Goal: Communication & Community: Participate in discussion

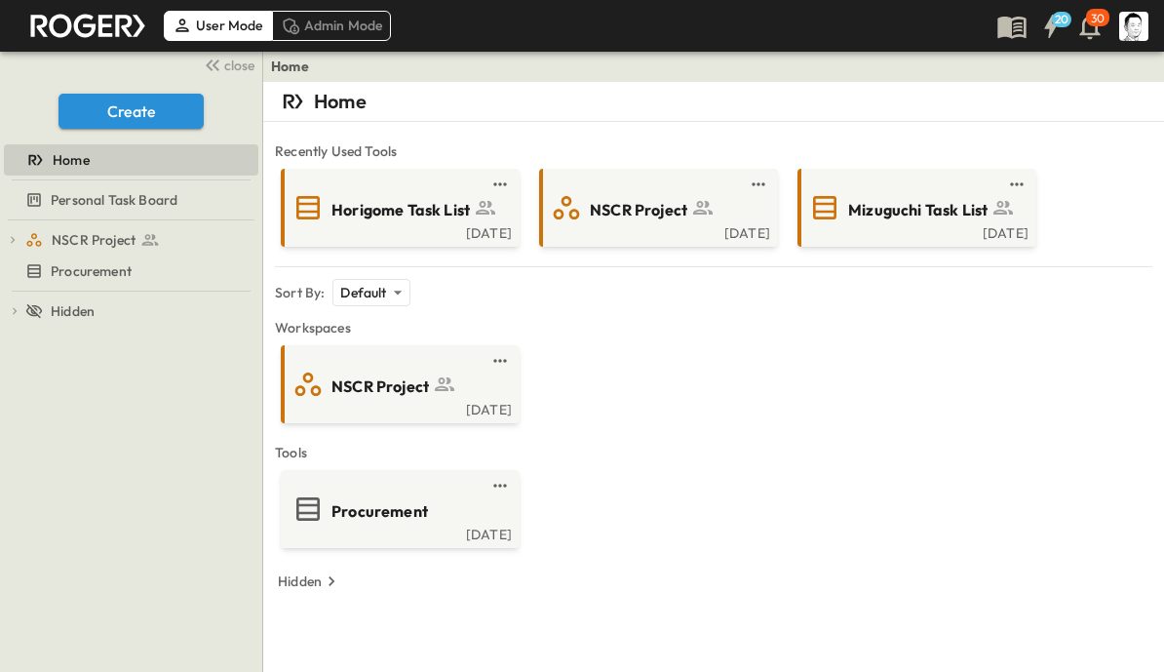
click at [421, 211] on span "Horigome Task List" at bounding box center [400, 210] width 138 height 22
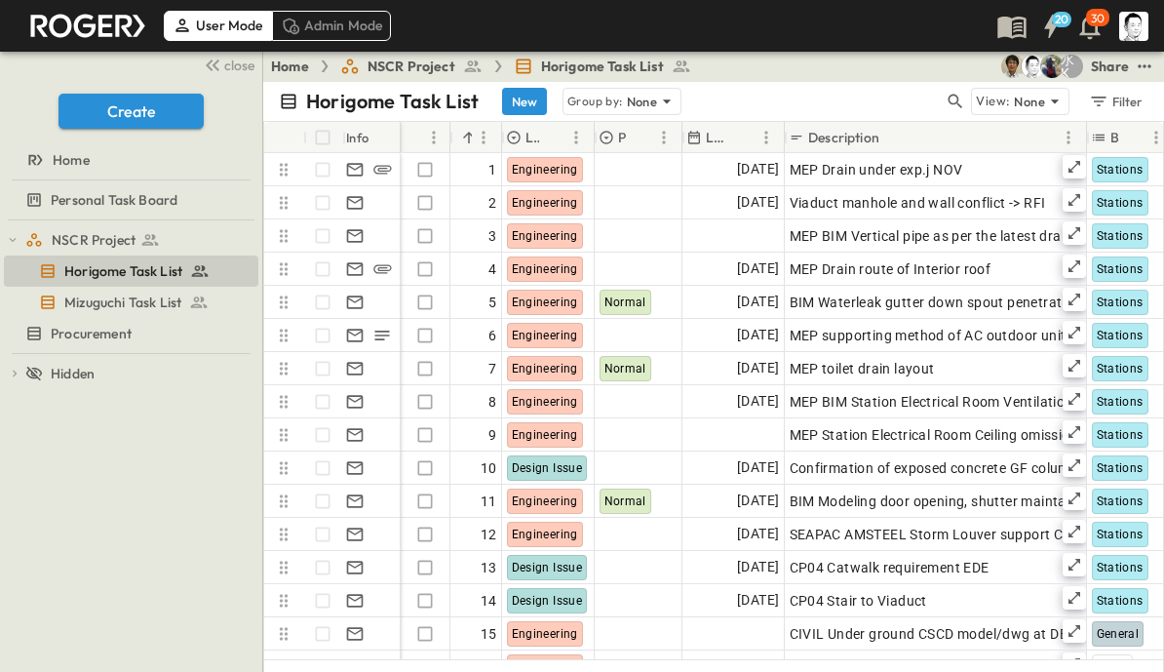
click at [946, 104] on button "button" at bounding box center [955, 101] width 23 height 27
click at [878, 103] on input "text" at bounding box center [853, 101] width 136 height 28
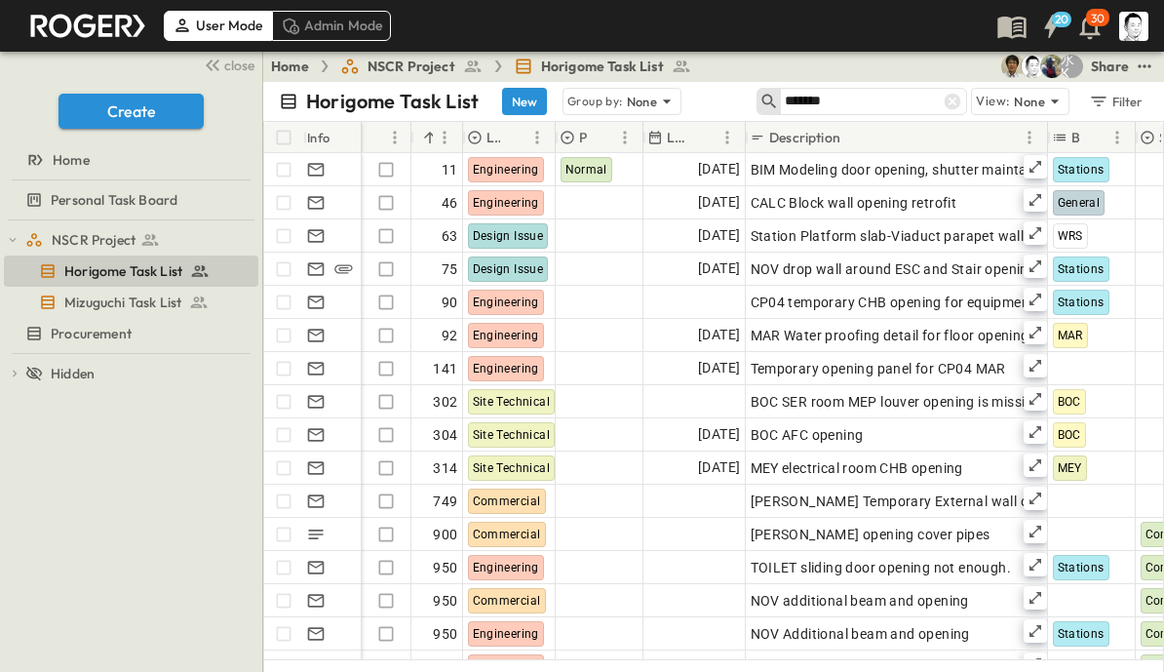
type input "*******"
click at [244, 60] on span "close" at bounding box center [239, 65] width 30 height 19
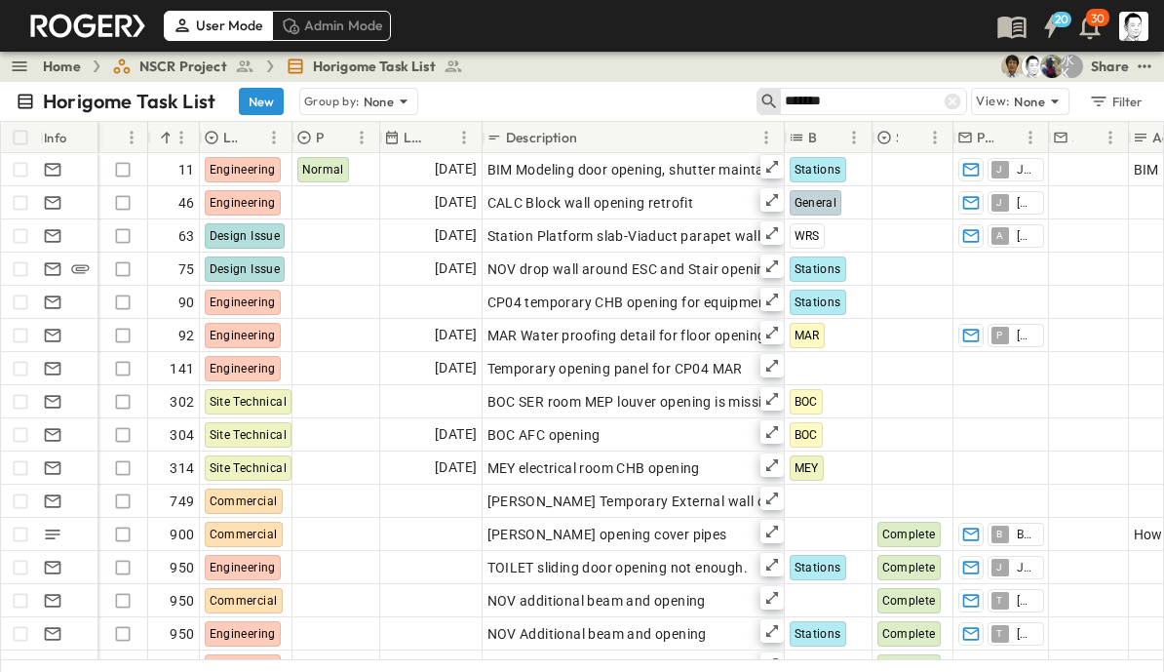
click at [955, 97] on icon at bounding box center [953, 102] width 17 height 17
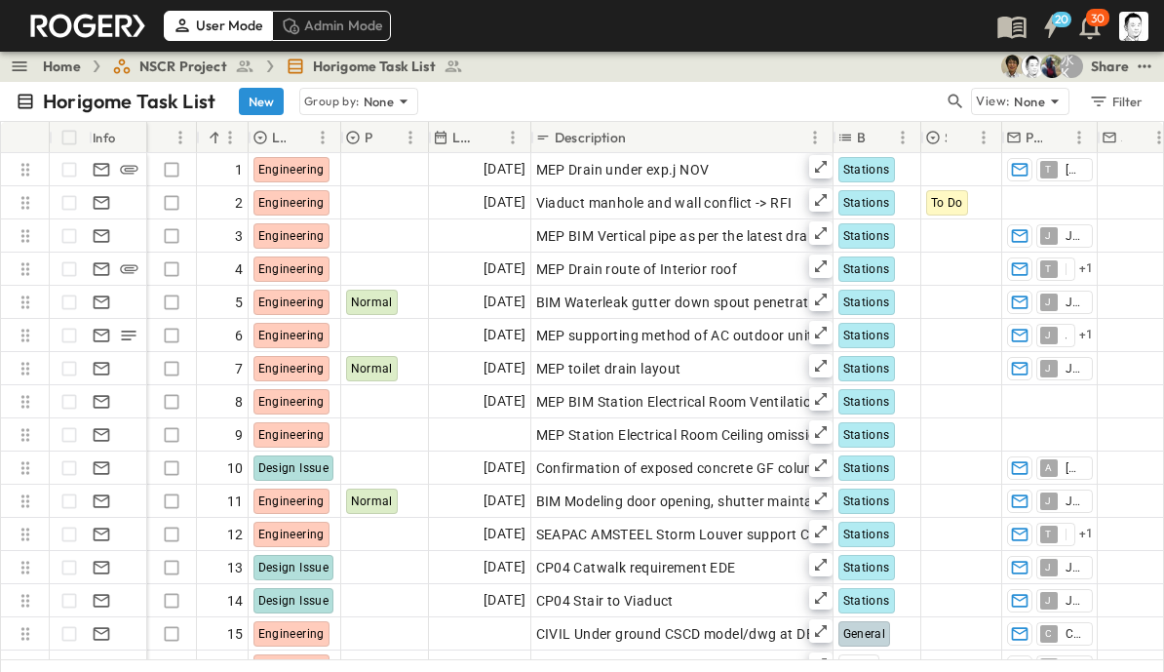
click at [957, 93] on icon "button" at bounding box center [955, 101] width 19 height 19
click at [866, 103] on input "text" at bounding box center [853, 101] width 136 height 28
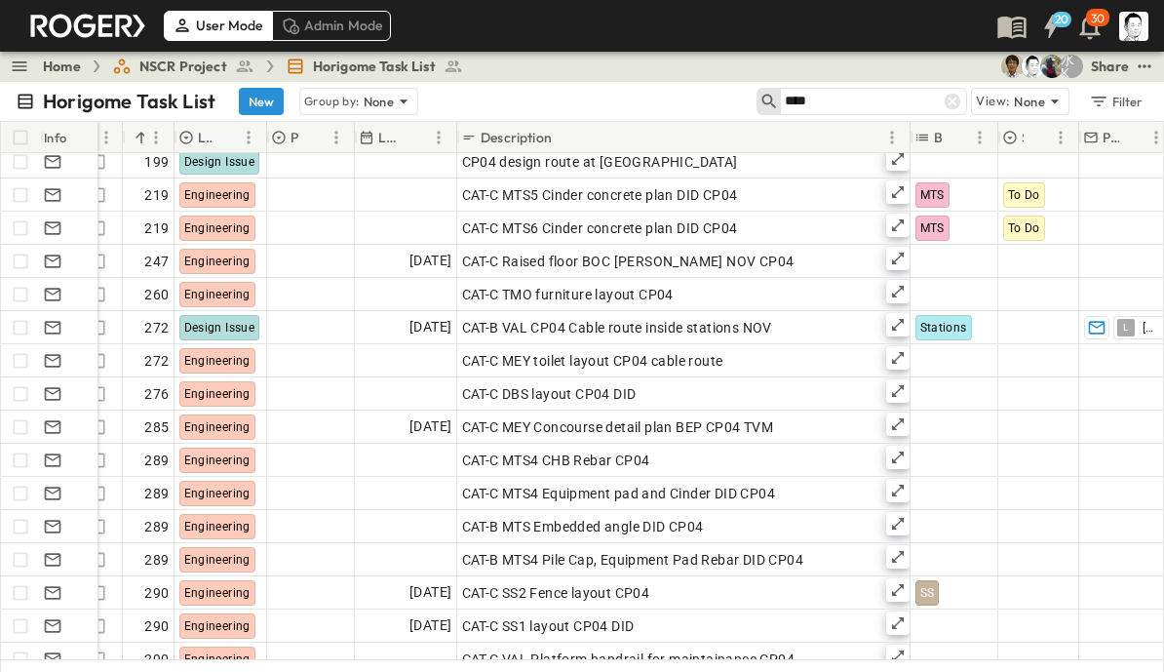
scroll to position [1070, 25]
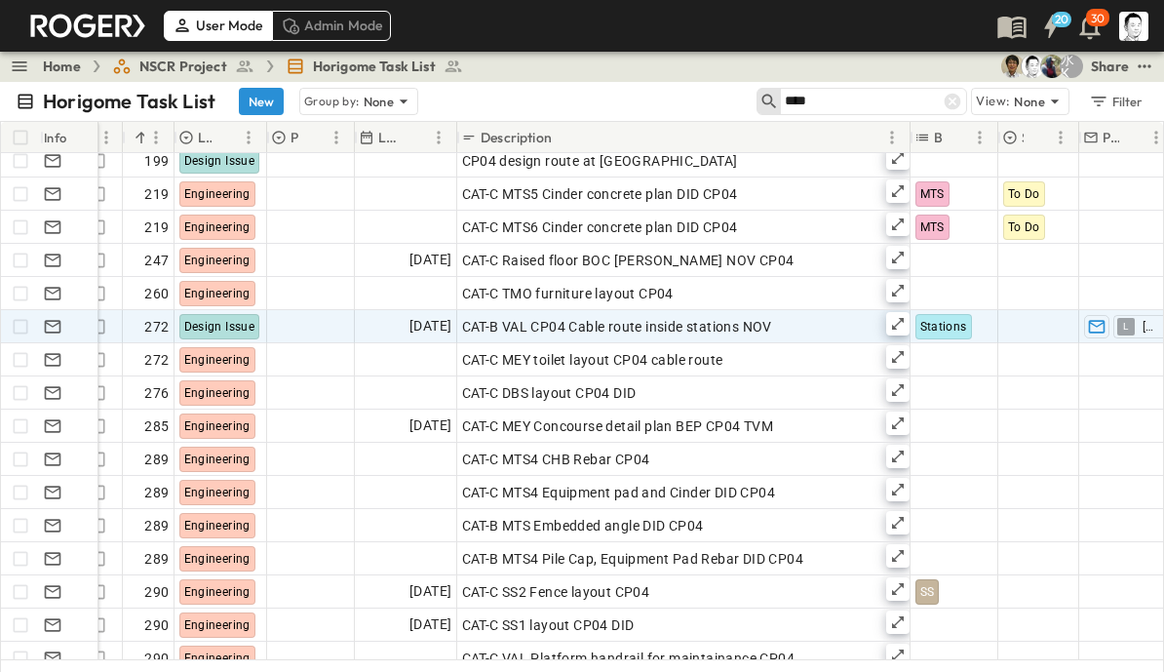
type input "****"
click at [896, 328] on icon at bounding box center [898, 324] width 16 height 16
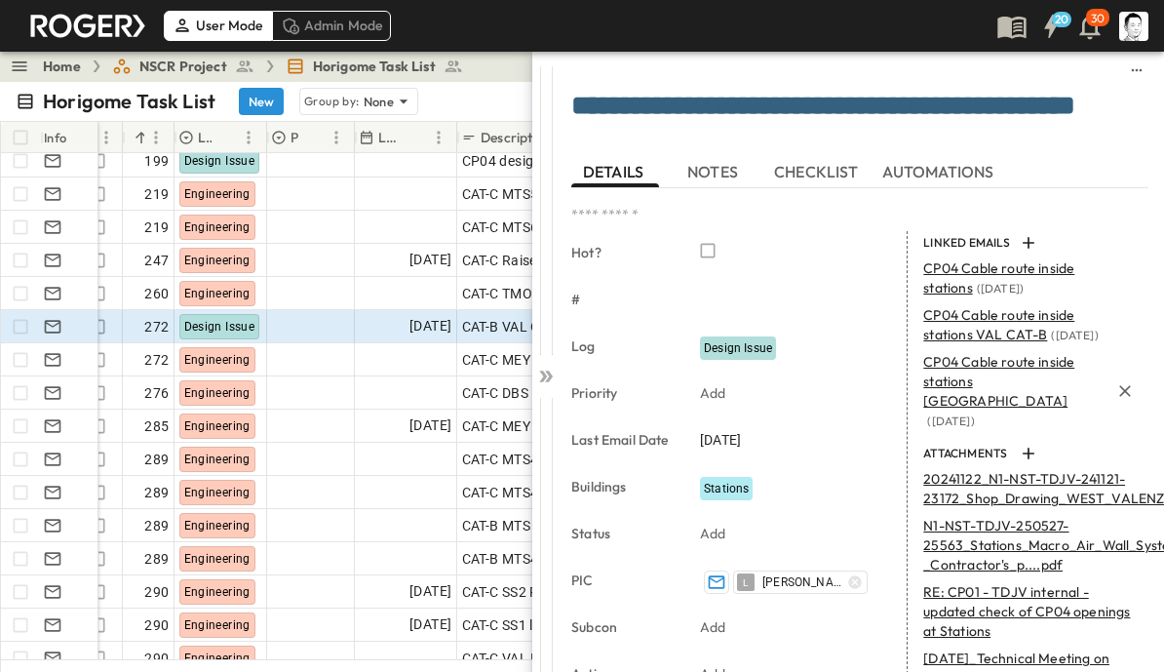
click at [984, 370] on span "CP04 Cable route inside stations [GEOGRAPHIC_DATA]" at bounding box center [998, 381] width 151 height 57
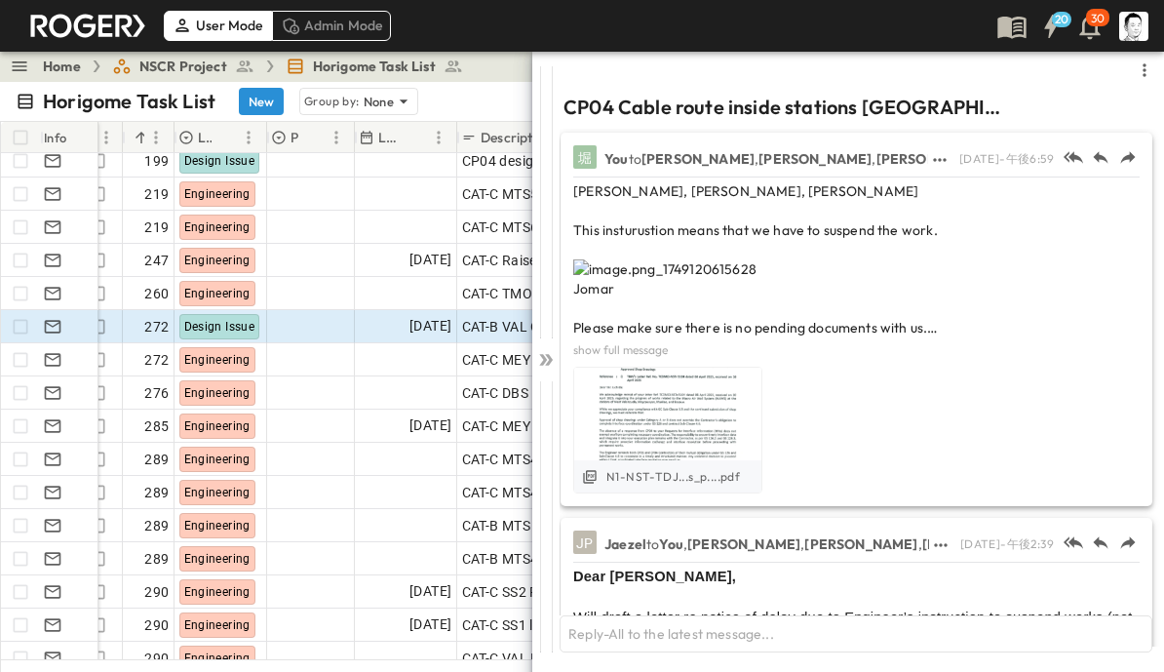
click at [757, 279] on img at bounding box center [664, 268] width 183 height 19
